Goal: Task Accomplishment & Management: Complete application form

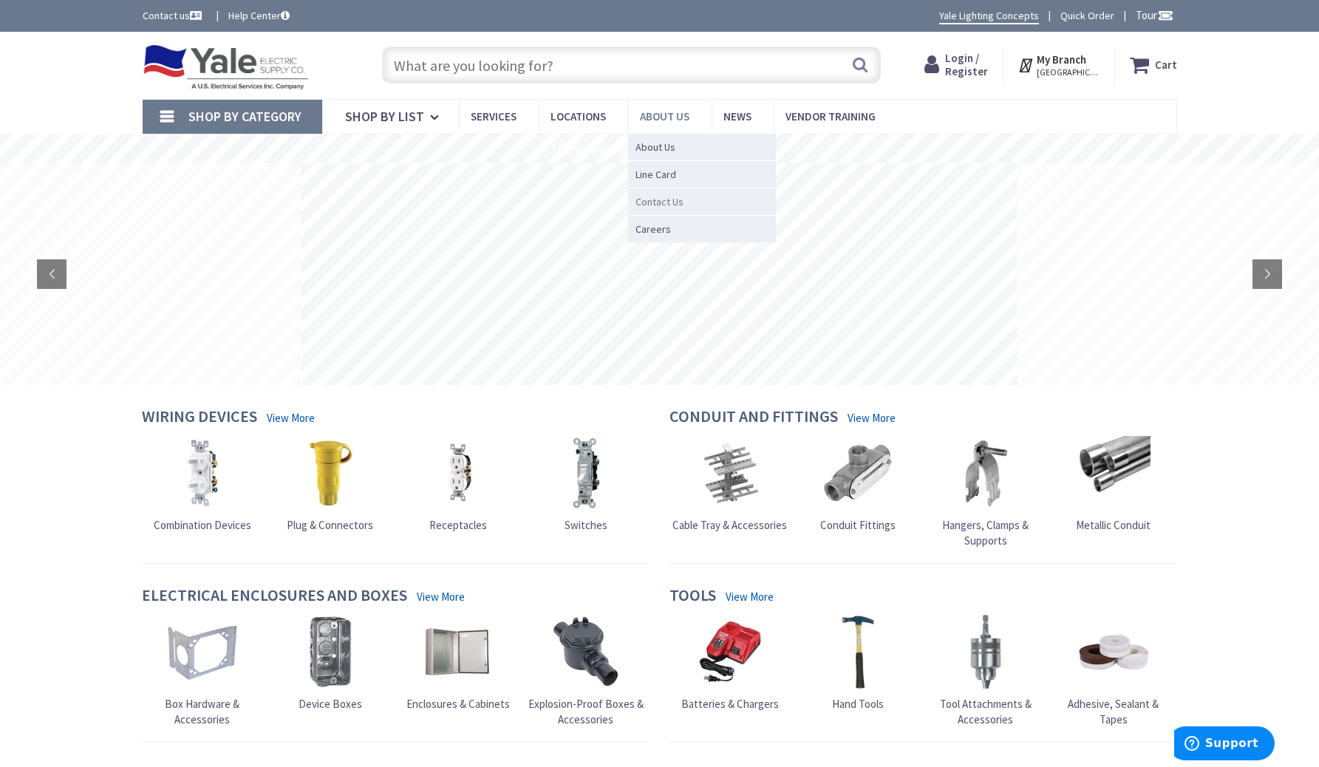
click at [675, 200] on span "Contact Us" at bounding box center [659, 201] width 48 height 15
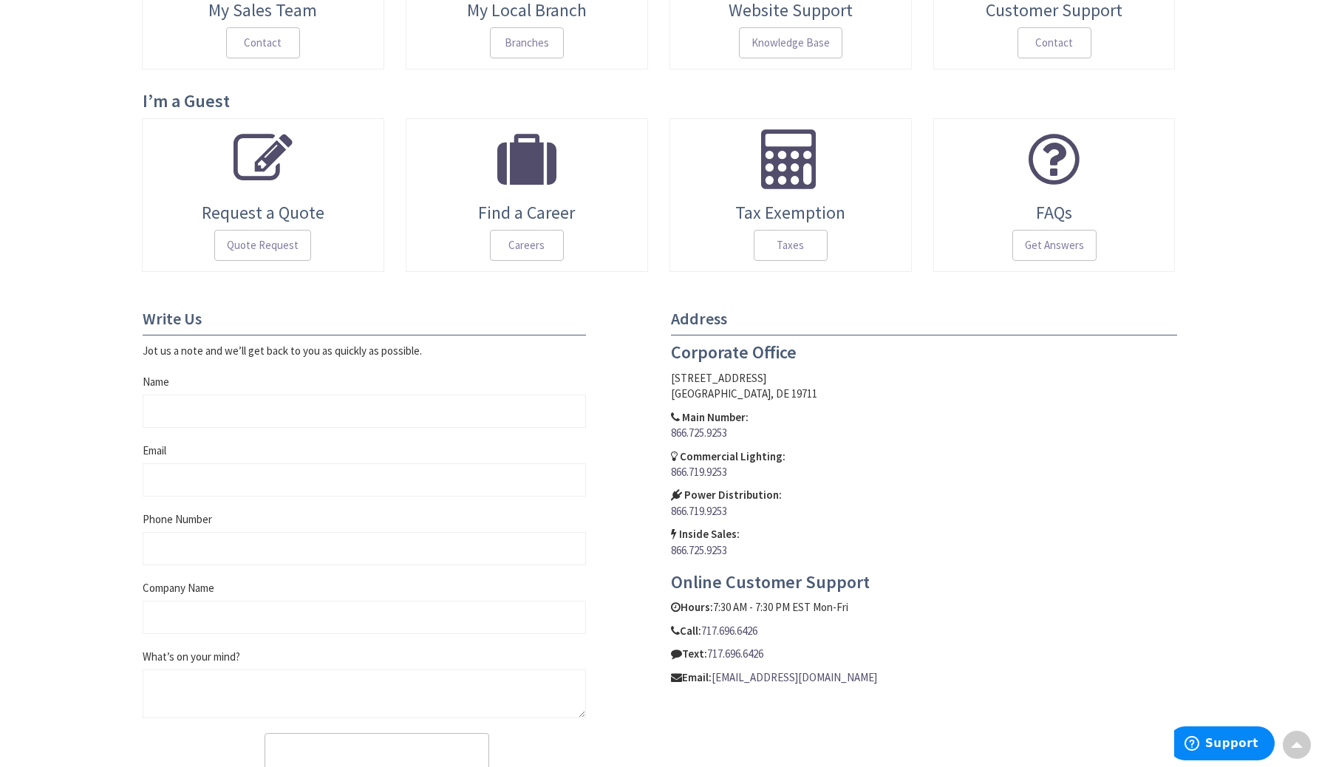
scroll to position [233, 0]
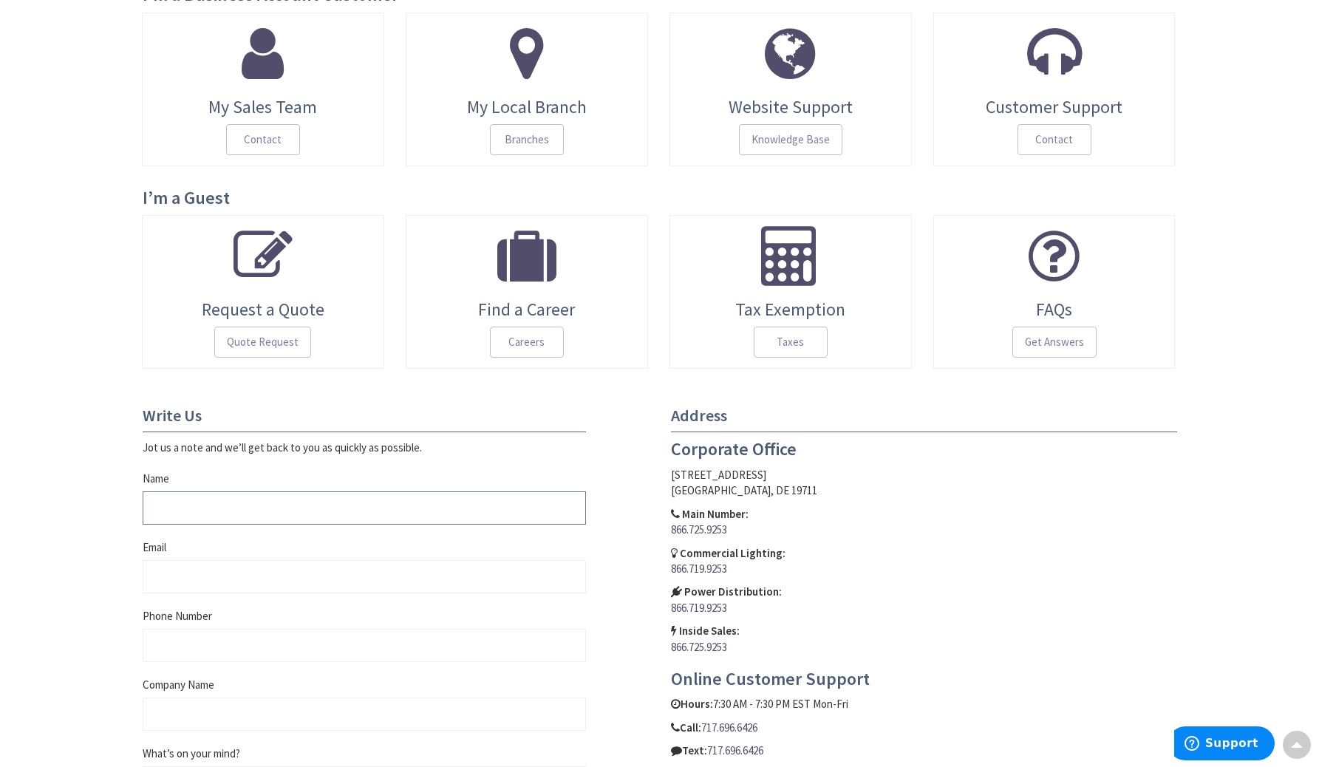
click at [254, 514] on input "Name" at bounding box center [364, 507] width 443 height 33
type input "[PERSON_NAME]"
type input "[PERSON_NAME][EMAIL_ADDRESS][PERSON_NAME][DOMAIN_NAME]"
type input "6013360368"
type input "[DOMAIN_NAME]"
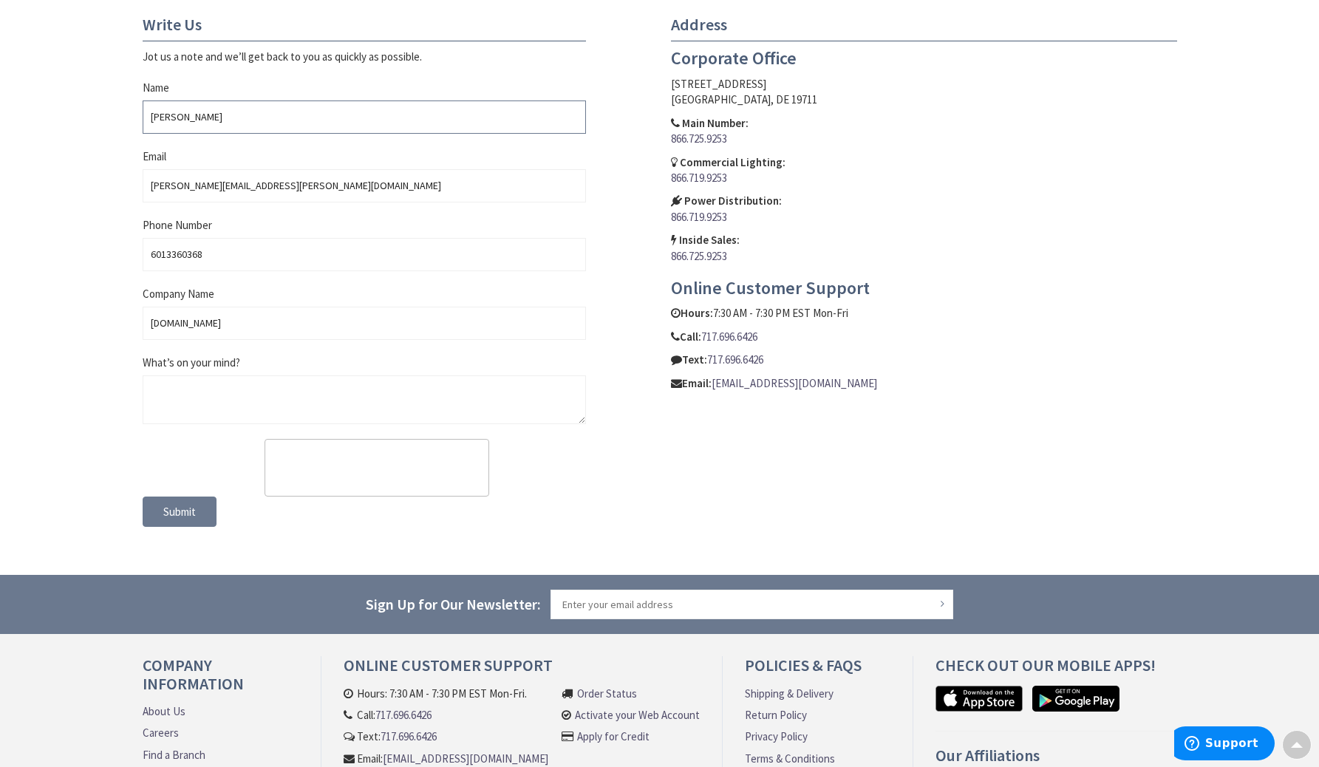
scroll to position [631, 0]
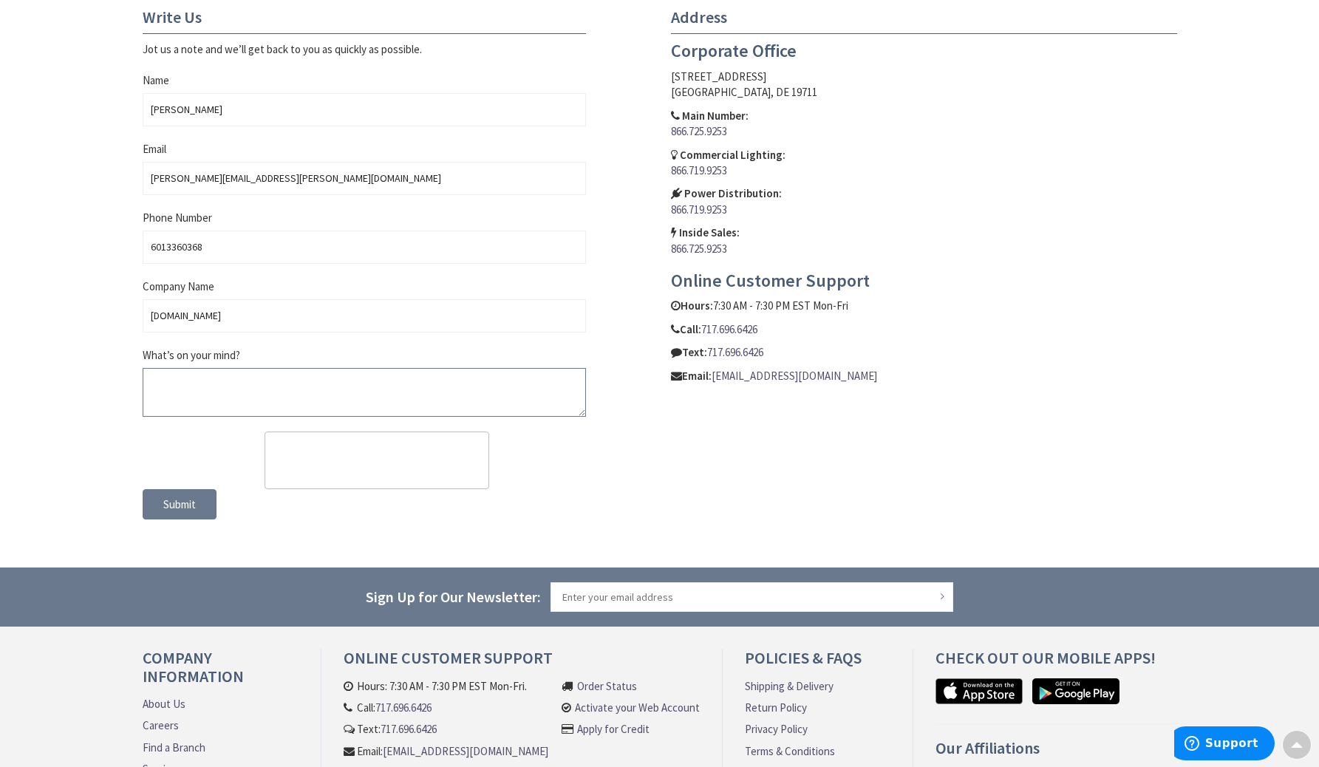
click at [211, 390] on textarea "What’s on your mind?" at bounding box center [364, 392] width 443 height 49
paste textarea "Dear [PERSON_NAME] or Madam, My name is [PERSON_NAME], Senior Buyer at Auto Pla…"
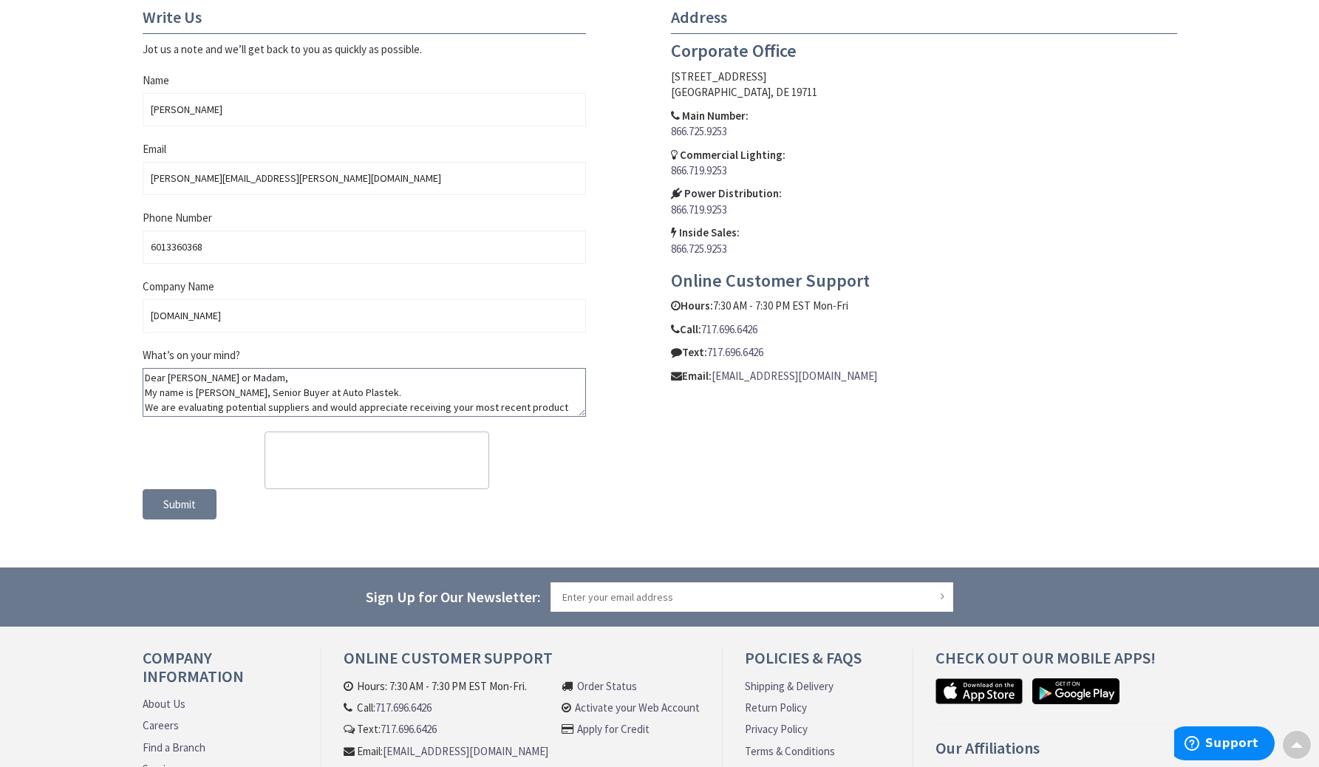
scroll to position [160, 0]
type textarea "Dear [PERSON_NAME] or Madam, My name is [PERSON_NAME], Senior Buyer at Auto Pla…"
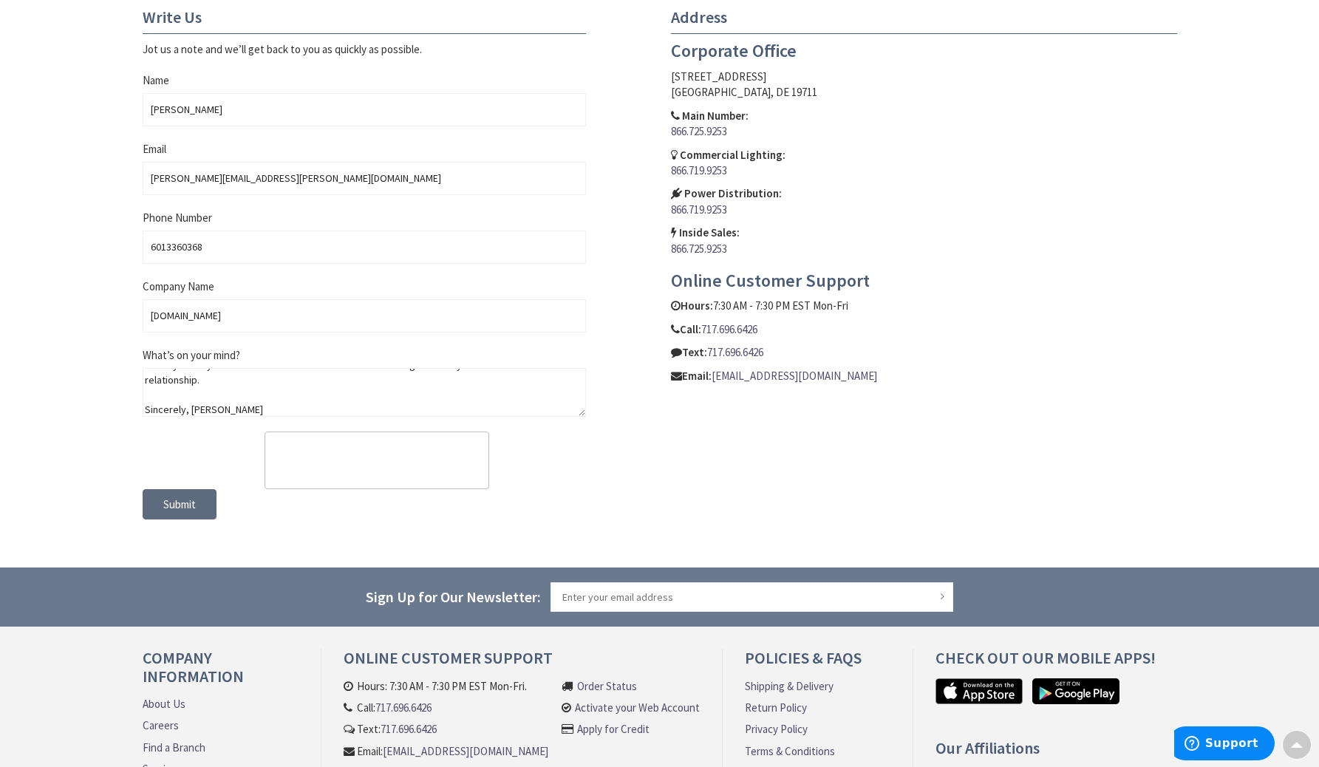
click at [182, 501] on span "Submit" at bounding box center [179, 504] width 33 height 14
